Goal: Navigation & Orientation: Find specific page/section

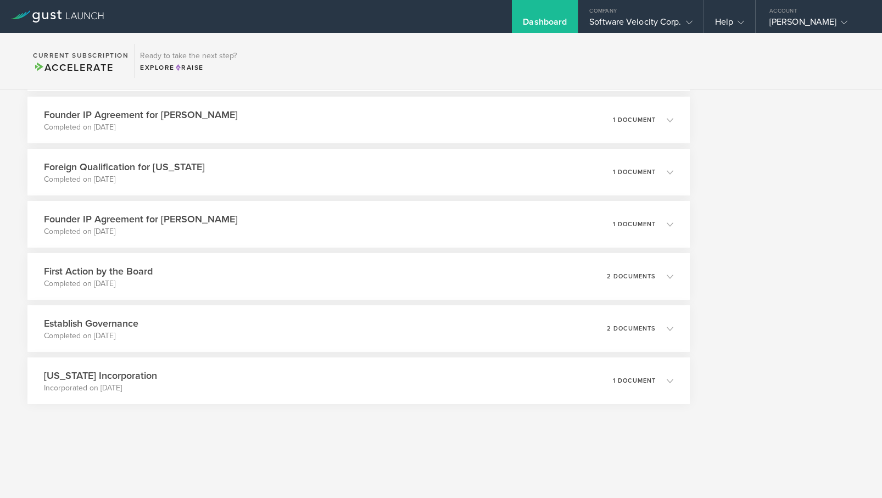
scroll to position [1856, 0]
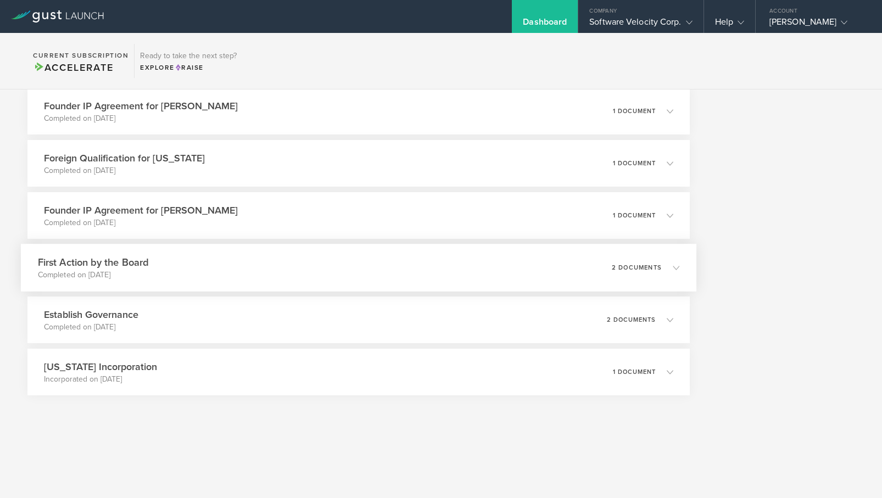
click at [645, 272] on div "2 documents" at bounding box center [646, 268] width 68 height 19
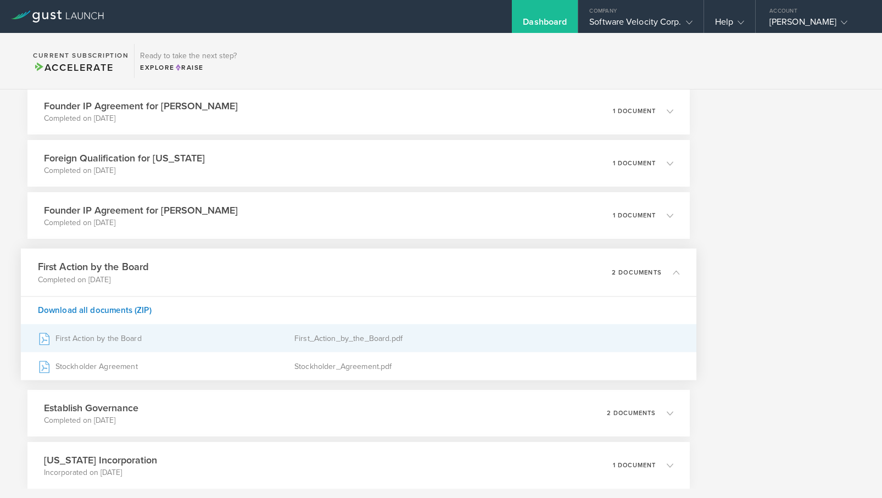
click at [375, 337] on div "First_Action_by_the_Board.pdf" at bounding box center [486, 338] width 385 height 27
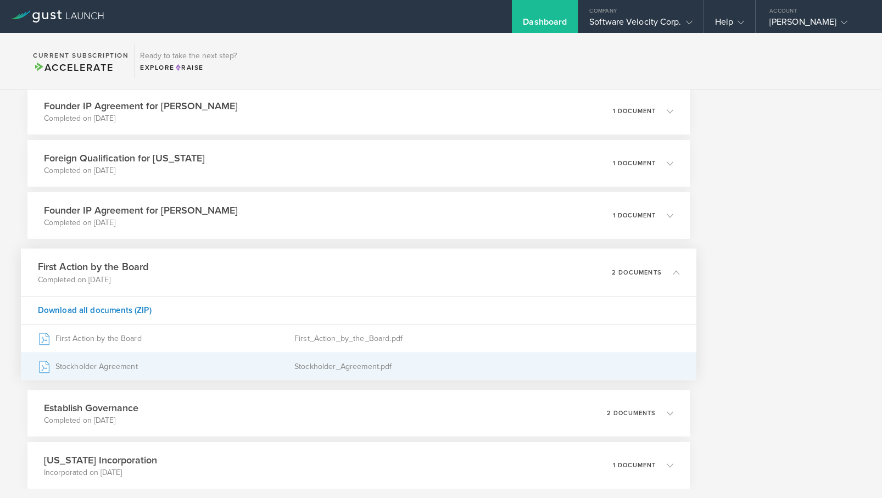
click at [322, 370] on div "Stockholder_Agreement.pdf" at bounding box center [486, 366] width 385 height 27
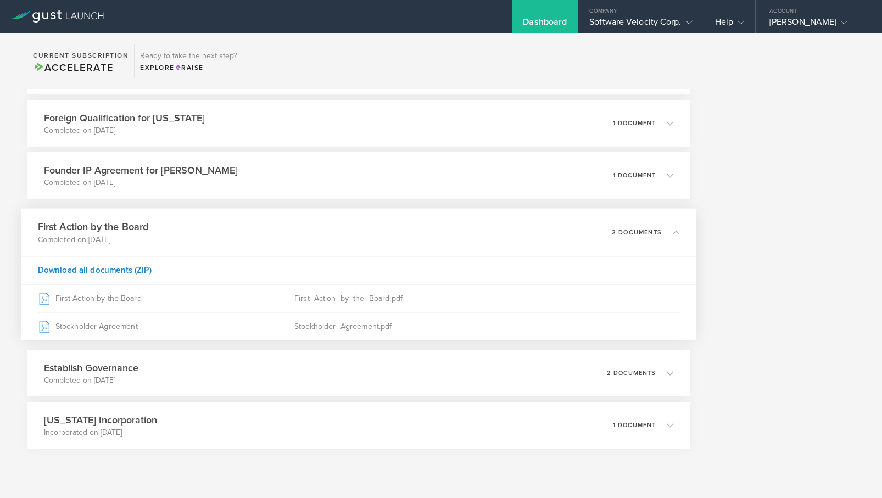
scroll to position [1902, 0]
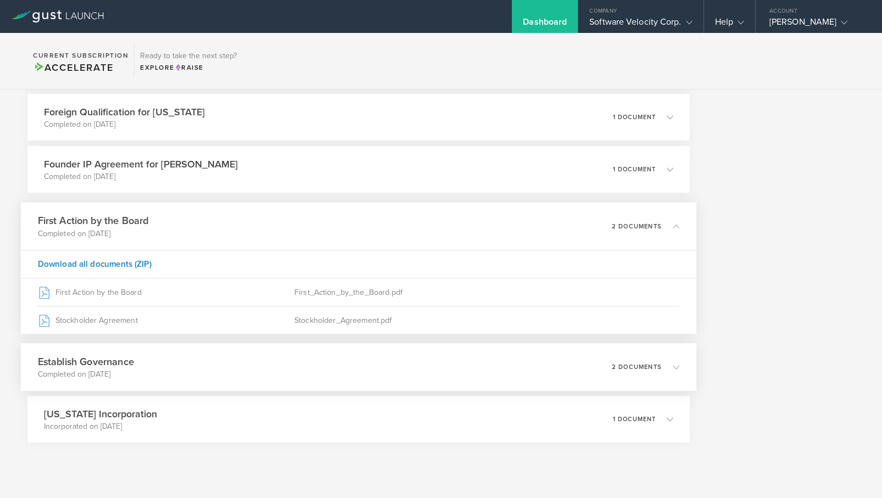
click at [525, 366] on div "Establish Governance Completed on [DATE] 2 documents" at bounding box center [359, 367] width 676 height 48
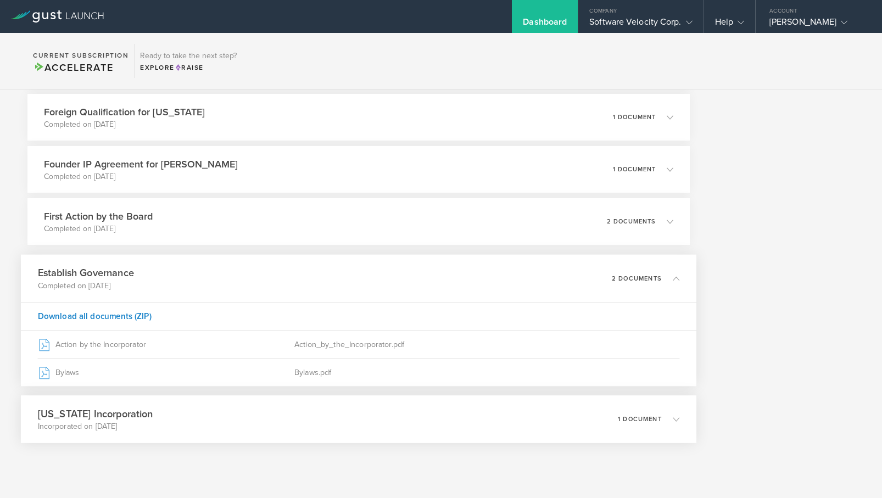
click at [358, 422] on div "[US_STATE] Incorporation Incorporated on [DATE] 1 document" at bounding box center [359, 419] width 676 height 48
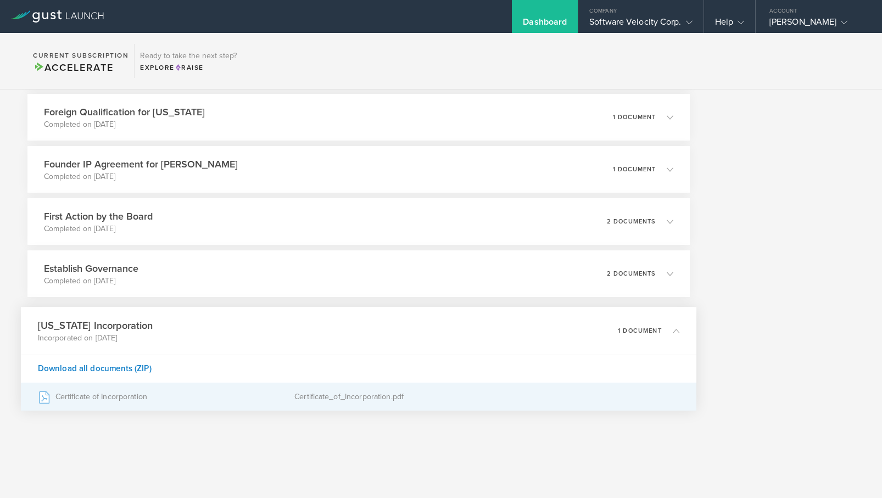
click at [340, 401] on div "Certificate_of_Incorporation.pdf" at bounding box center [486, 396] width 385 height 27
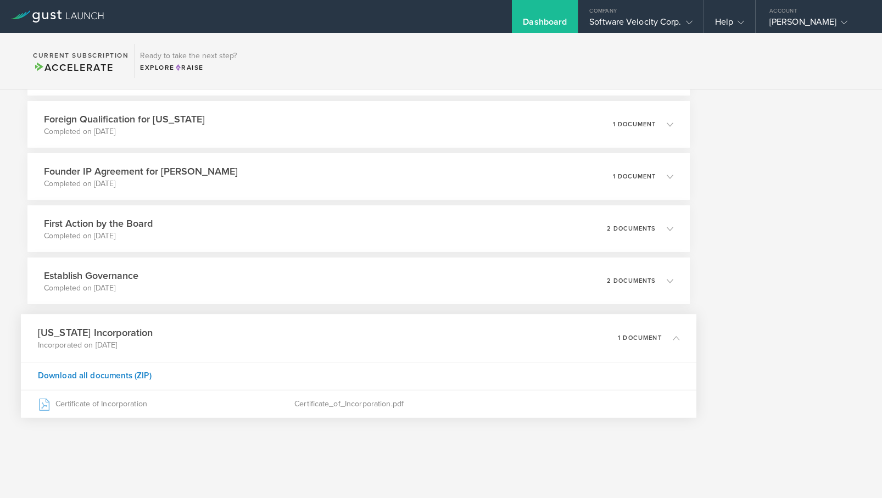
scroll to position [1886, 0]
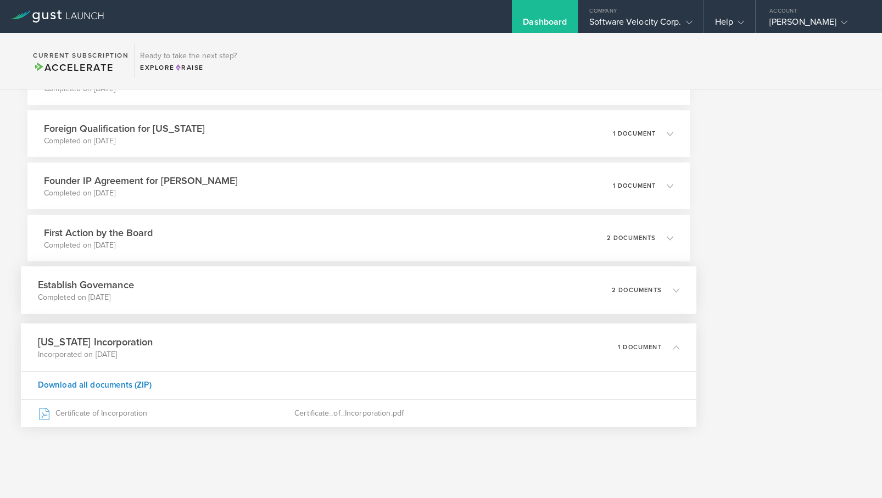
click at [325, 293] on div "Establish Governance Completed on [DATE] 2 documents" at bounding box center [359, 290] width 676 height 48
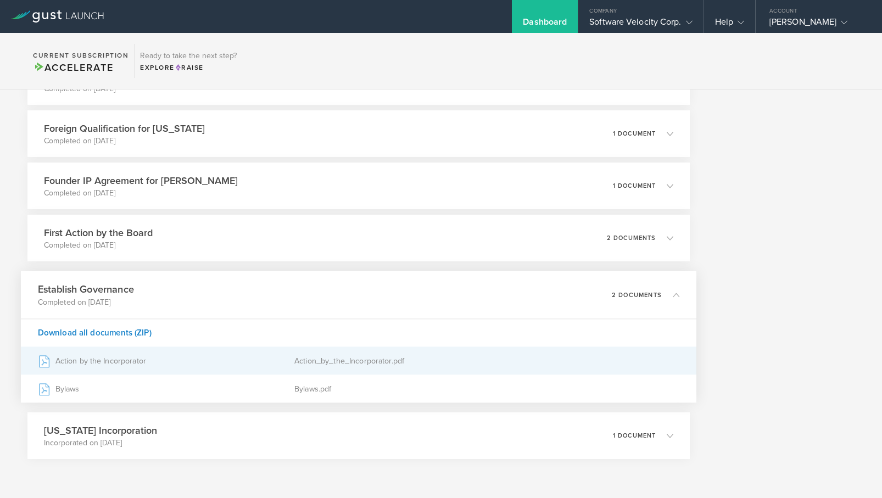
click at [278, 360] on div "Action by the Incorporator" at bounding box center [166, 360] width 257 height 27
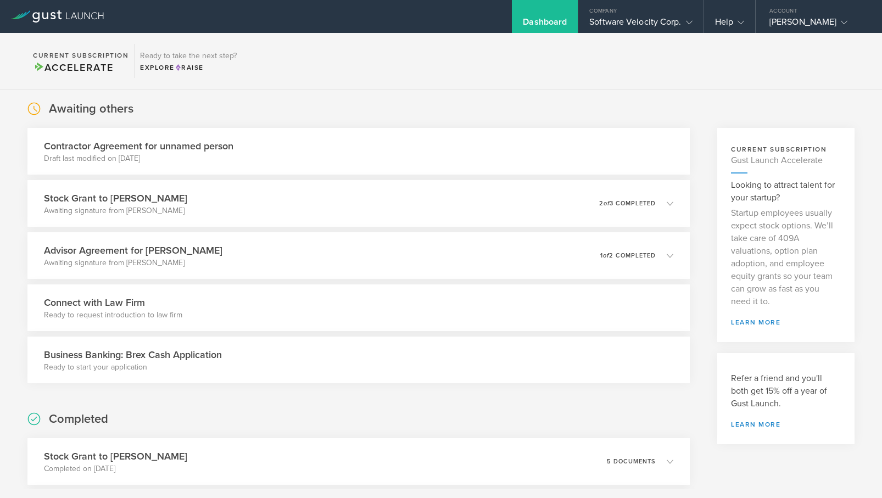
scroll to position [0, 0]
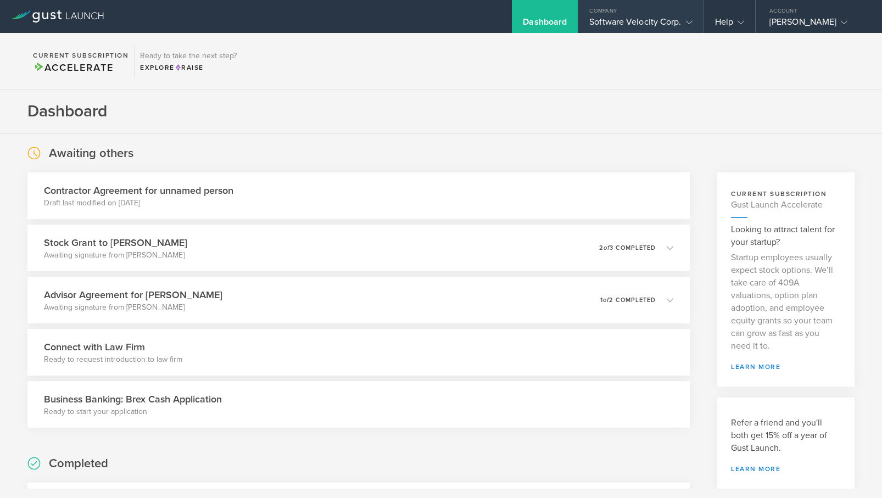
click at [689, 23] on polyline at bounding box center [689, 22] width 6 height 3
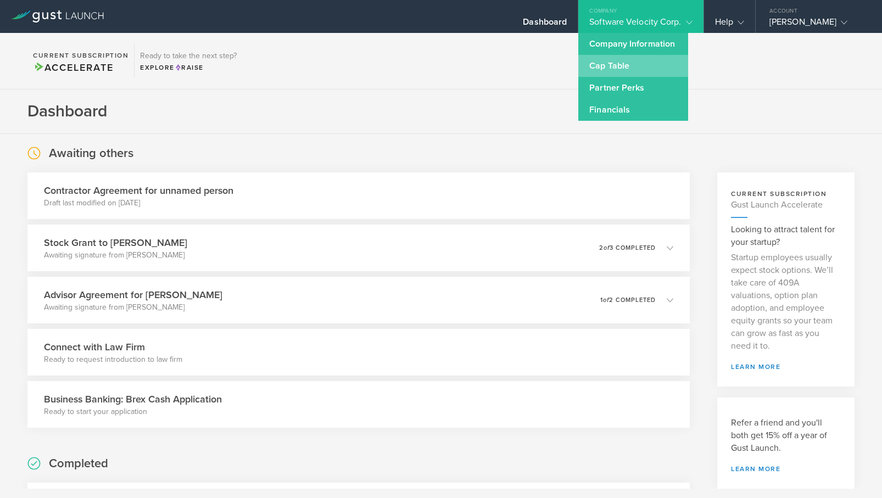
click at [618, 64] on link "Cap Table" at bounding box center [633, 66] width 110 height 22
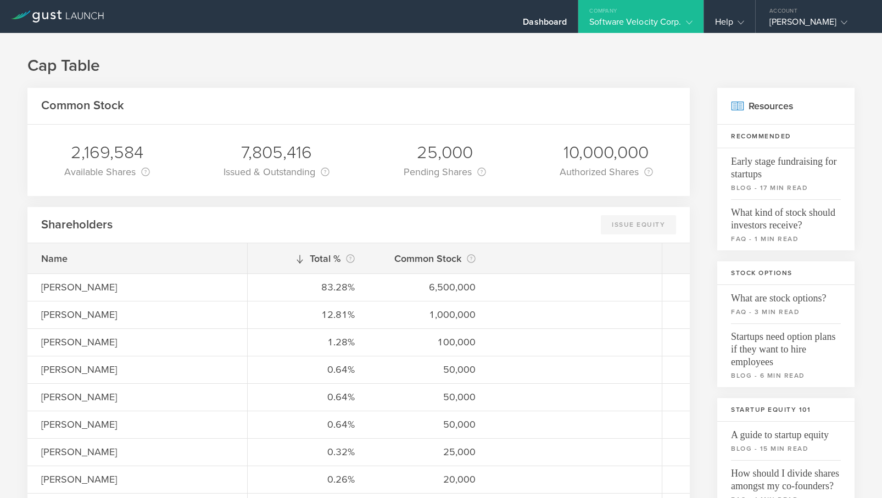
click at [696, 19] on div "Software Velocity Corp." at bounding box center [640, 24] width 125 height 16
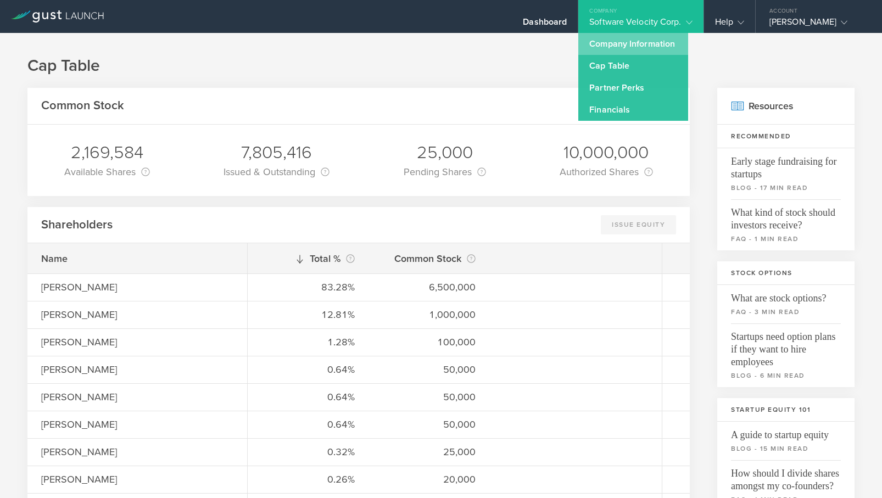
click at [627, 42] on link "Company Information" at bounding box center [633, 44] width 110 height 22
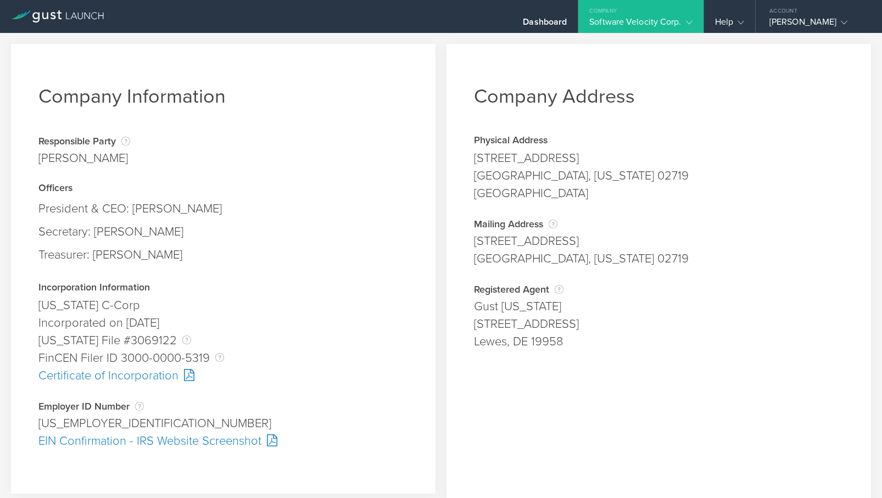
click at [638, 19] on div "Software Velocity Corp." at bounding box center [640, 24] width 103 height 16
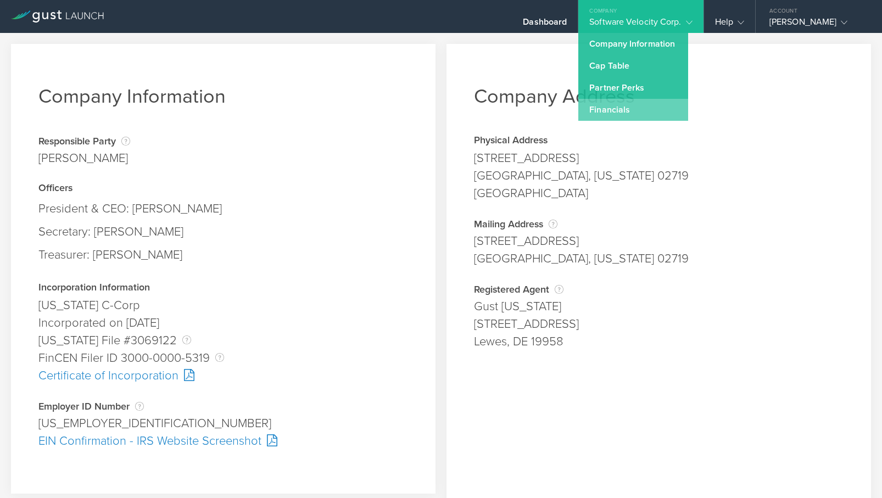
click at [623, 112] on link "Financials" at bounding box center [633, 110] width 110 height 22
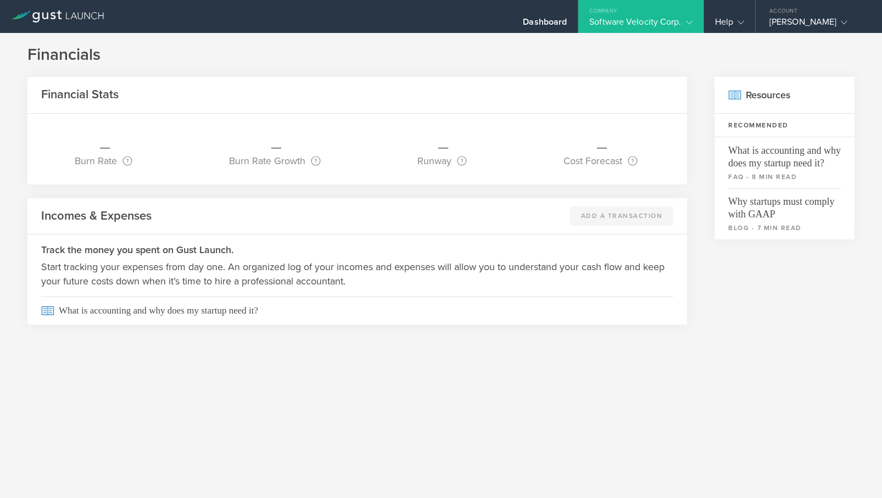
click at [644, 24] on div "Software Velocity Corp." at bounding box center [640, 24] width 103 height 16
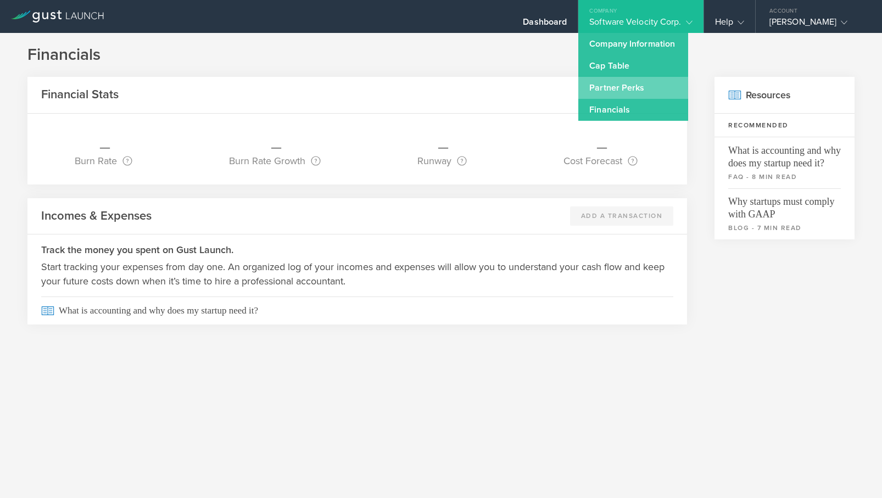
click at [615, 85] on link "Partner Perks" at bounding box center [633, 88] width 110 height 22
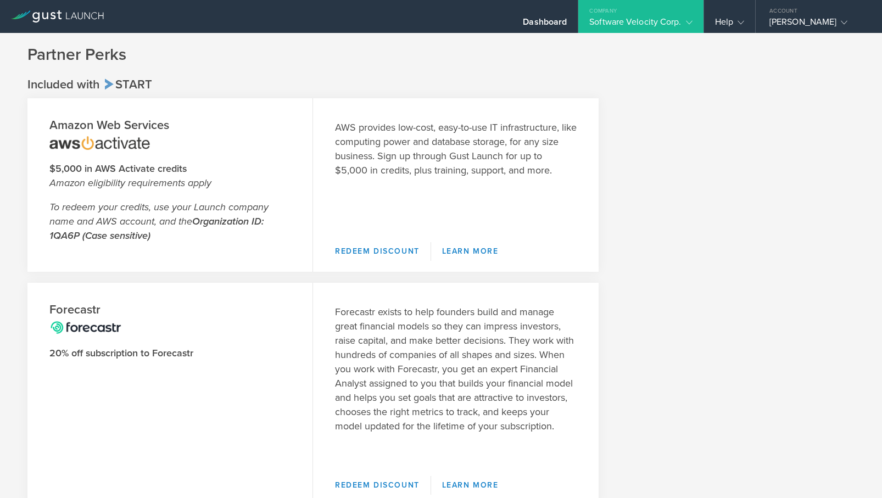
click at [639, 19] on div "Software Velocity Corp." at bounding box center [640, 24] width 103 height 16
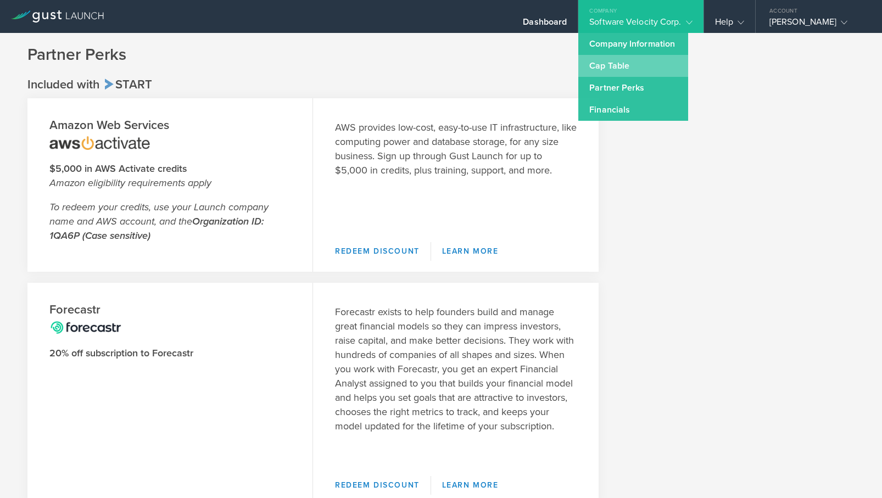
click at [622, 64] on link "Cap Table" at bounding box center [633, 66] width 110 height 22
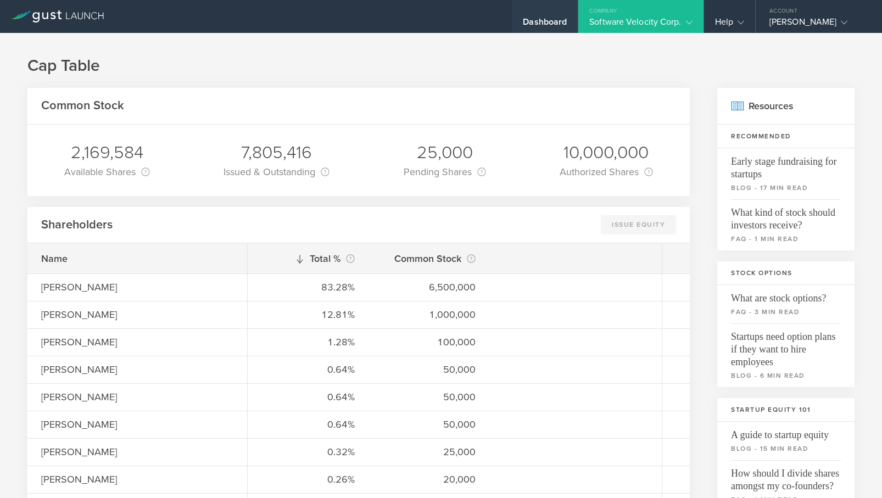
click at [554, 23] on div "Dashboard" at bounding box center [545, 24] width 44 height 16
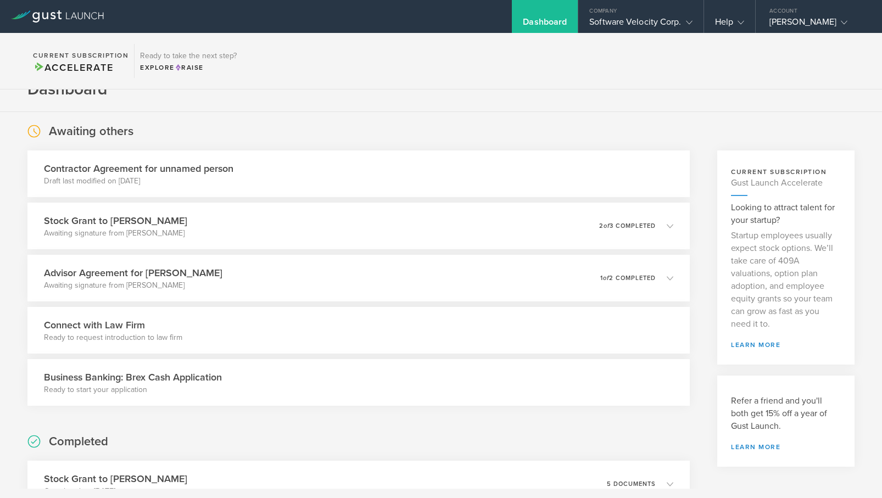
scroll to position [25, 0]
